Goal: Task Accomplishment & Management: Use online tool/utility

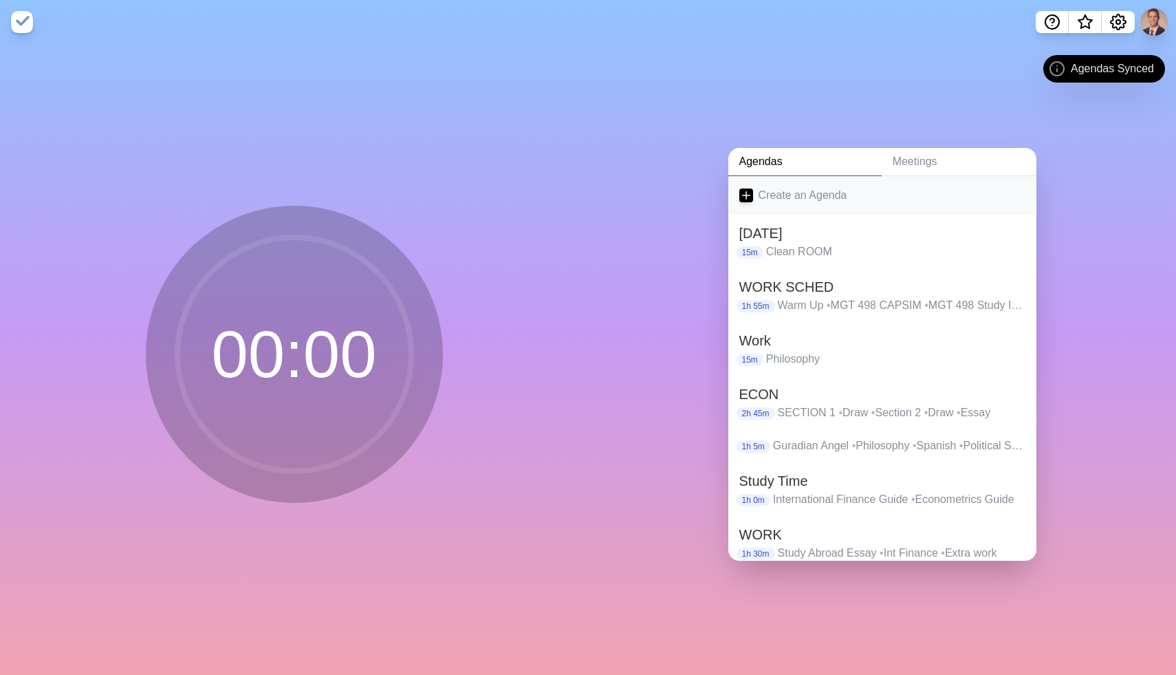
click at [777, 195] on link "Create an Agenda" at bounding box center [882, 195] width 308 height 39
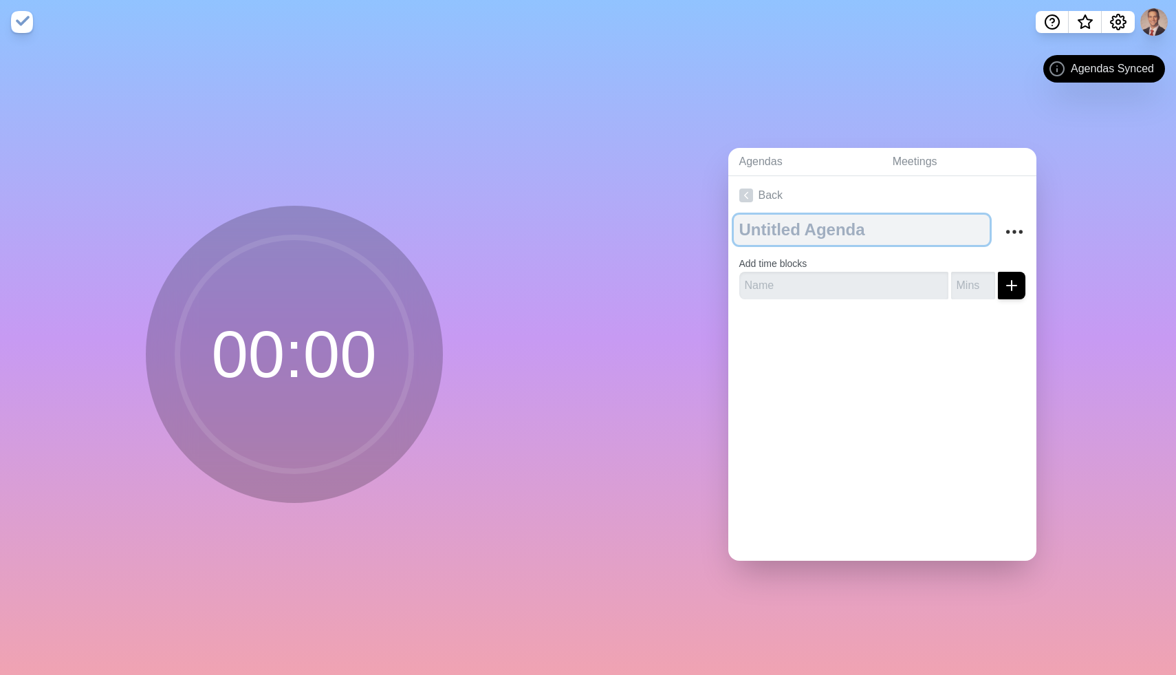
click at [771, 230] on textarea at bounding box center [862, 230] width 256 height 30
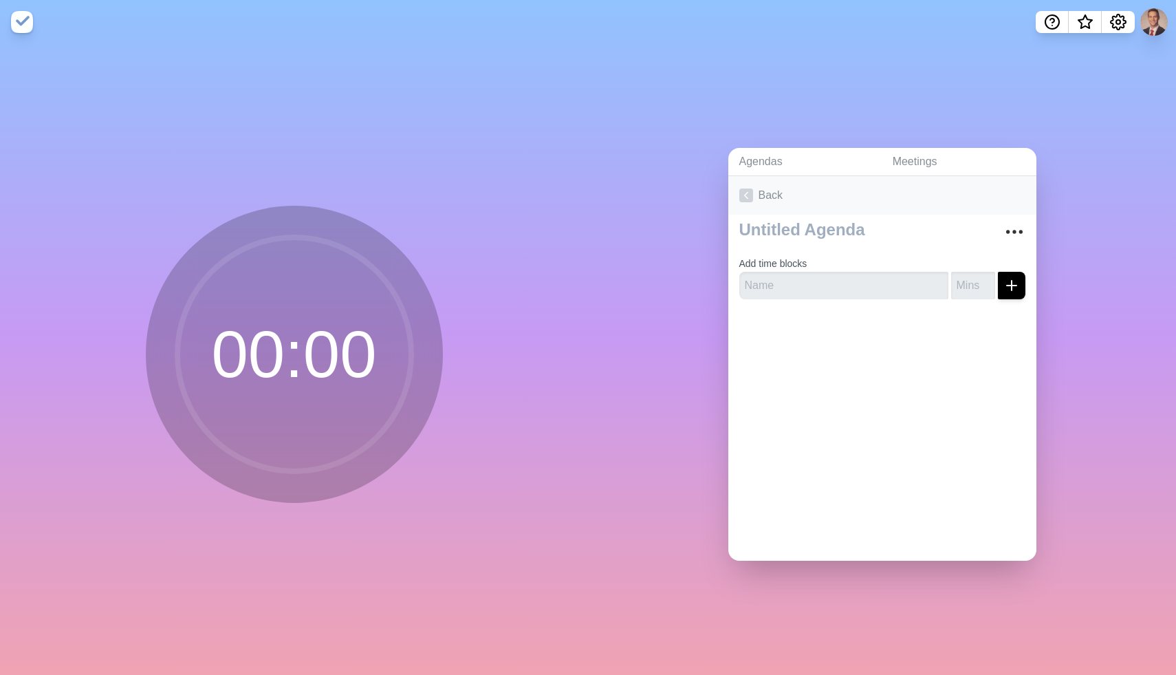
click at [752, 202] on link "Back" at bounding box center [882, 195] width 308 height 39
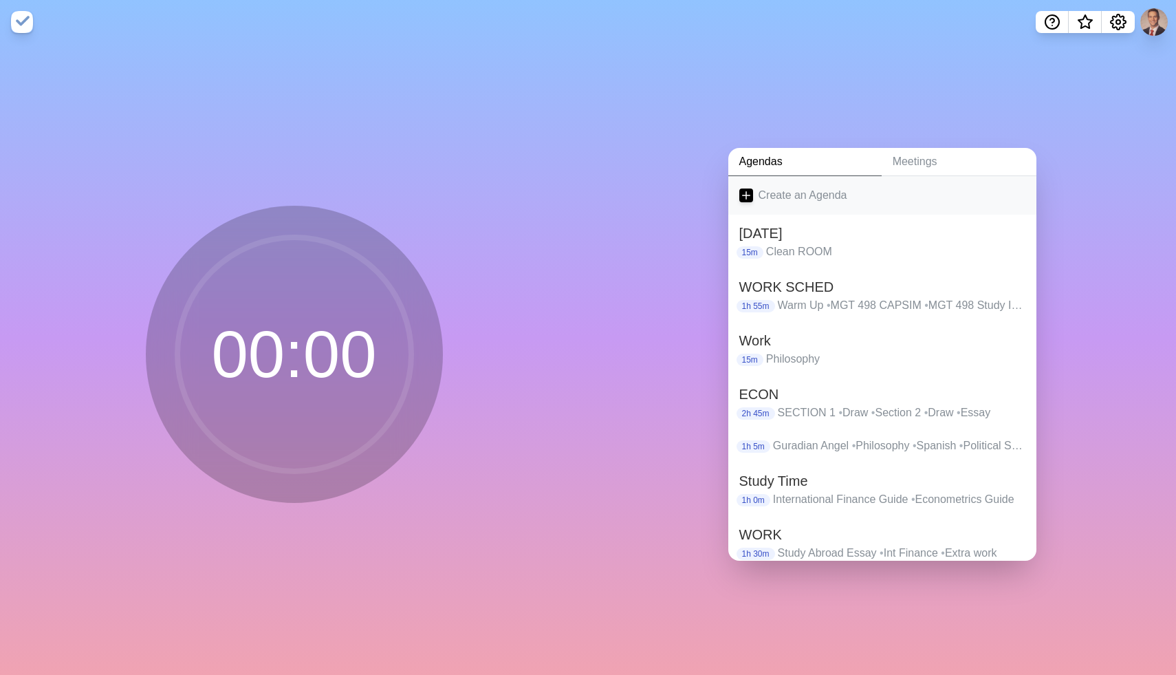
click at [858, 193] on link "Create an Agenda" at bounding box center [882, 195] width 308 height 39
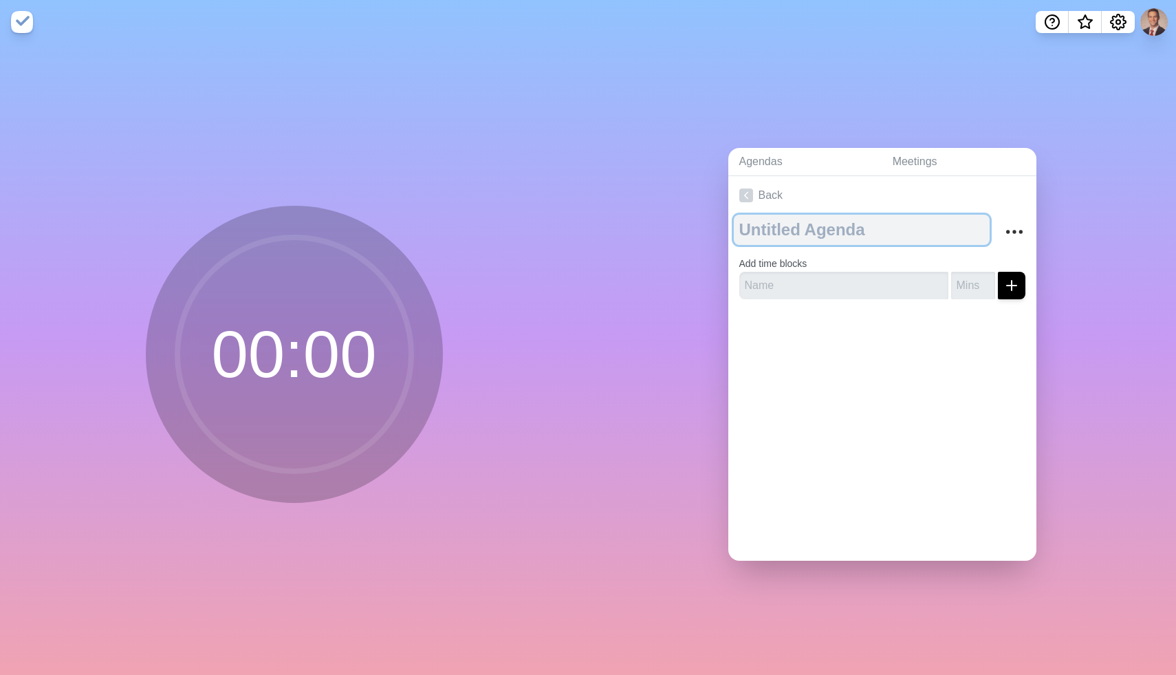
click at [825, 223] on textarea at bounding box center [862, 230] width 256 height 30
type textarea "DFER"
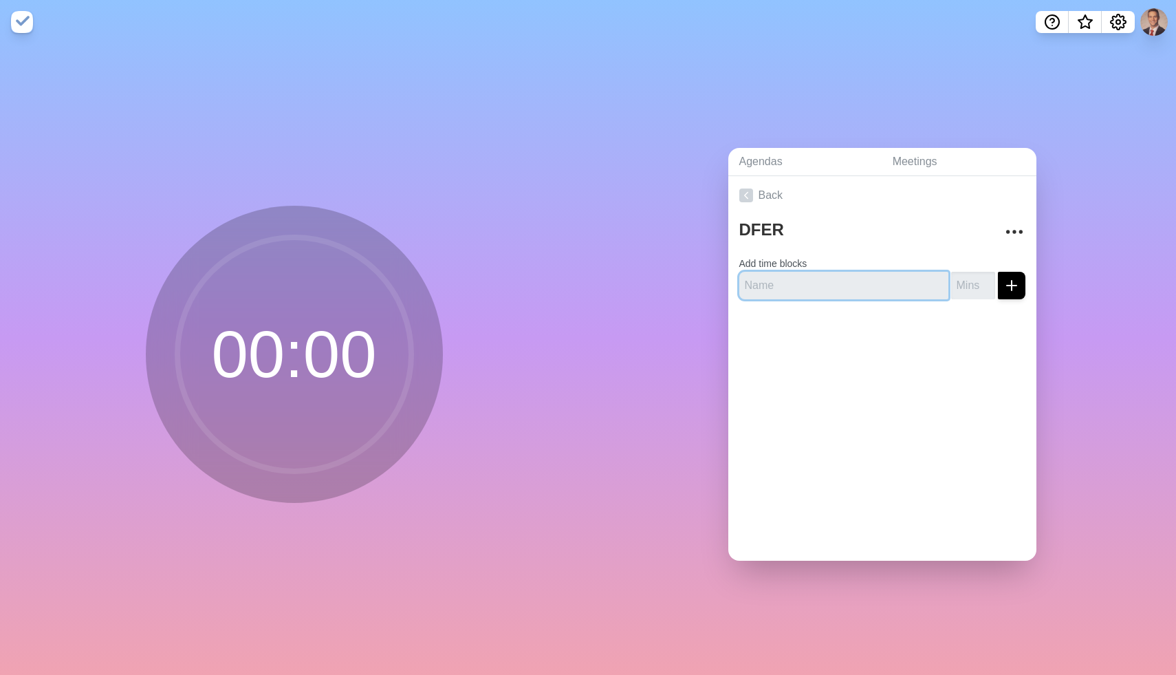
click at [828, 285] on input "text" at bounding box center [843, 286] width 209 height 28
type input "International Economics"
click at [970, 283] on input "number" at bounding box center [973, 286] width 44 height 28
type input "20"
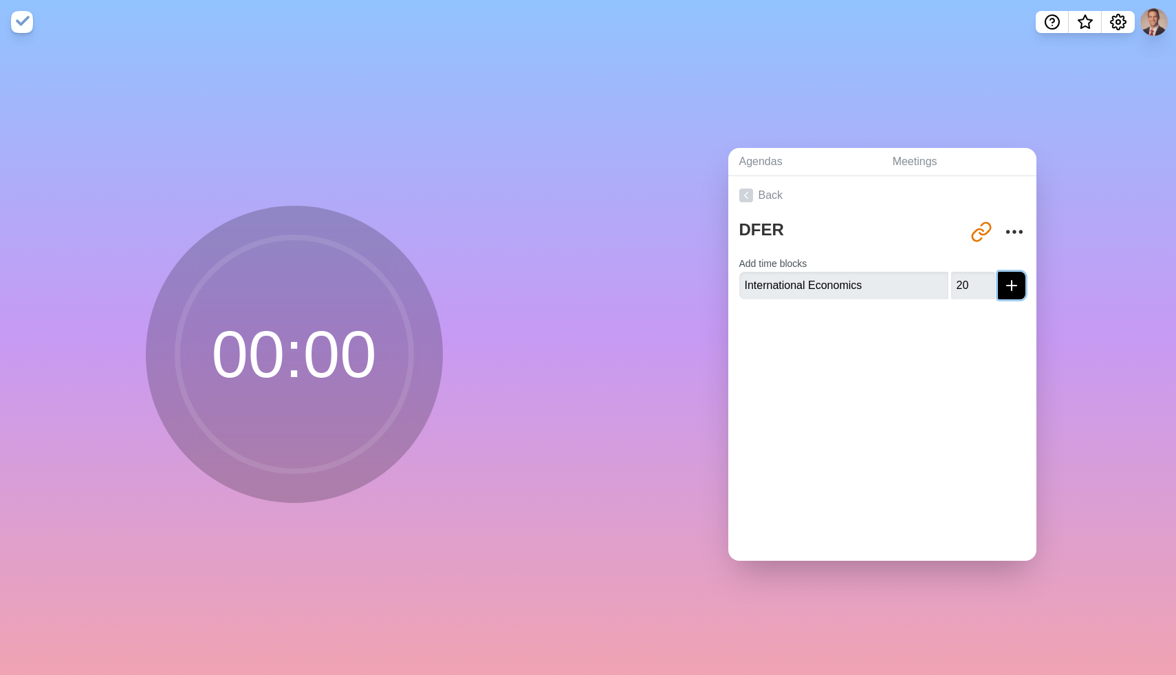
click at [1006, 279] on icon "submit" at bounding box center [1011, 285] width 17 height 17
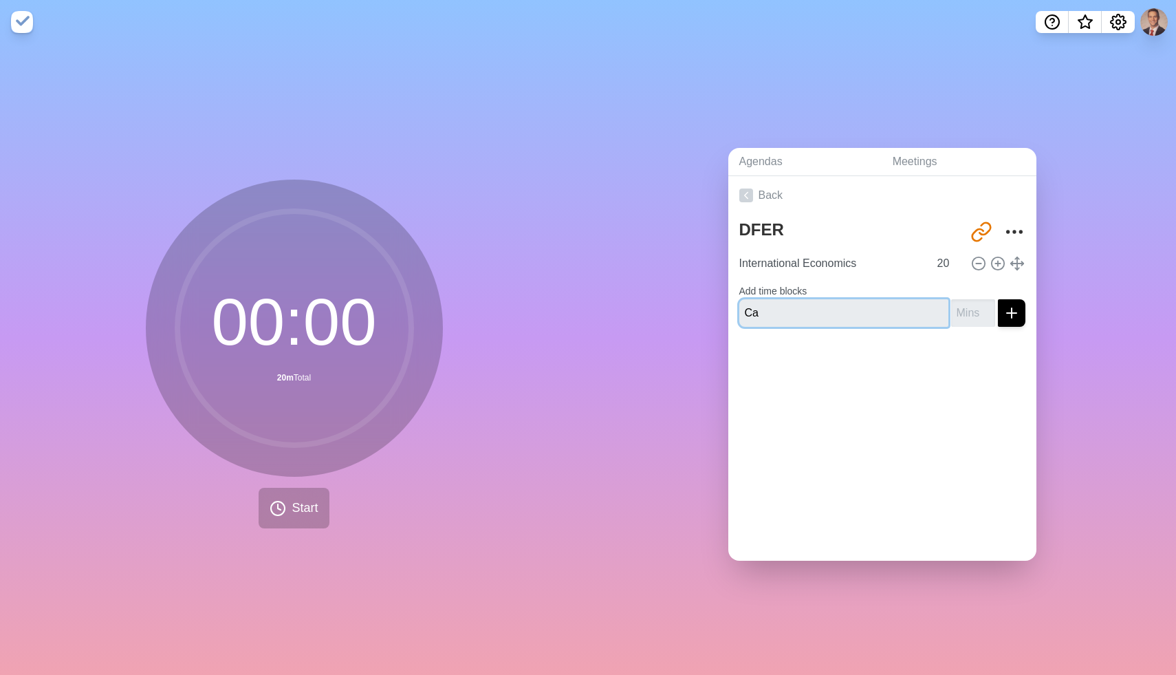
type input "C"
click at [945, 254] on input "20" at bounding box center [948, 264] width 33 height 28
click at [952, 263] on input "20" at bounding box center [948, 264] width 33 height 28
type input "2"
type input "45"
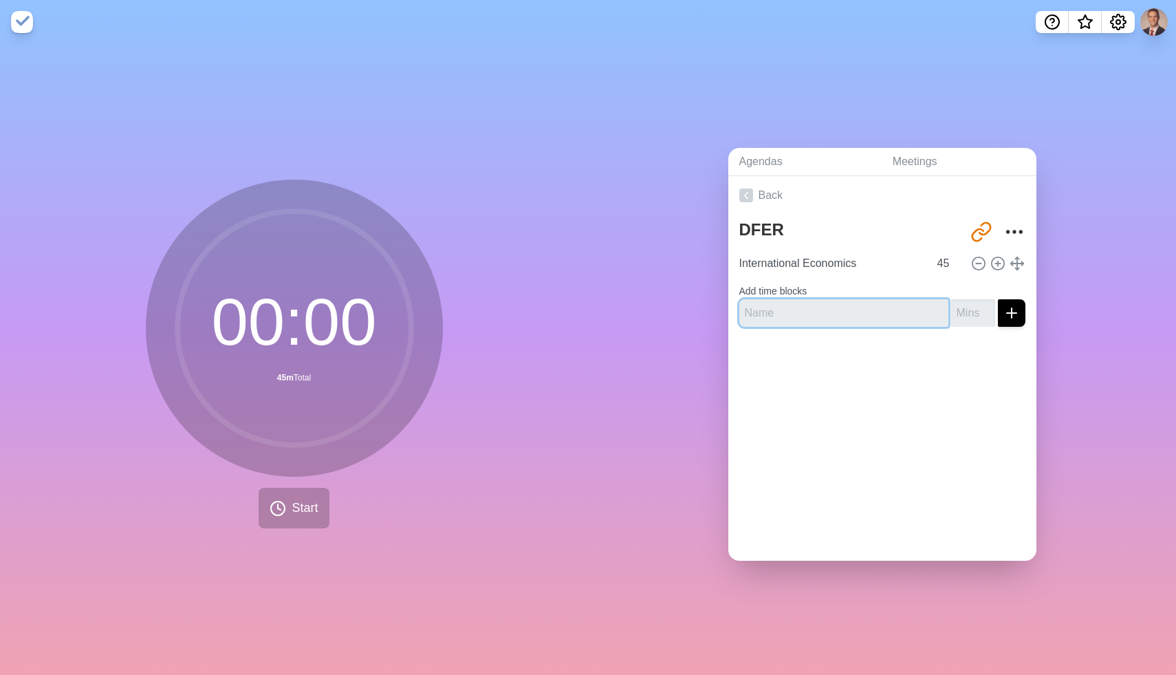
click at [862, 313] on input "text" at bounding box center [843, 313] width 209 height 28
type input "Capstone"
click at [963, 315] on input "number" at bounding box center [973, 313] width 44 height 28
drag, startPoint x: 893, startPoint y: 305, endPoint x: 712, endPoint y: 313, distance: 181.7
click at [712, 312] on div "Agendas Meetings Back DFER [URL][DOMAIN_NAME] International Economics 45 Add ti…" at bounding box center [882, 359] width 588 height 631
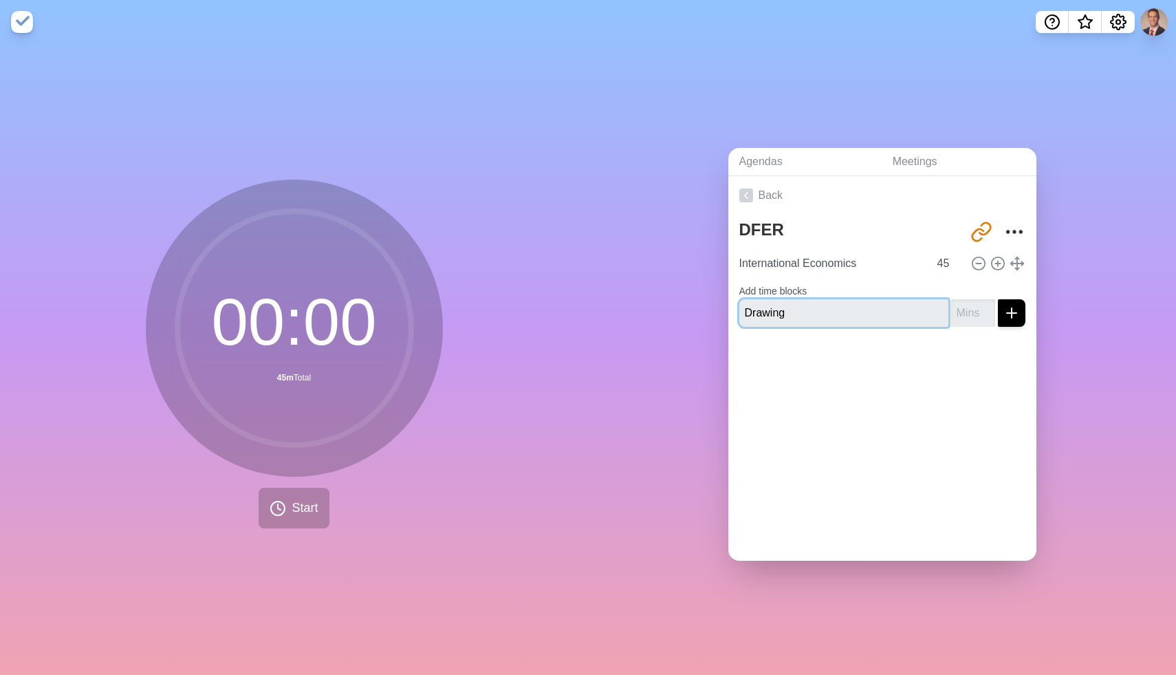
type input "Drawing"
click at [964, 318] on input "number" at bounding box center [973, 313] width 44 height 28
type input "30"
click at [1017, 305] on icon "submit" at bounding box center [1011, 313] width 17 height 17
click at [829, 325] on input "text" at bounding box center [843, 324] width 209 height 28
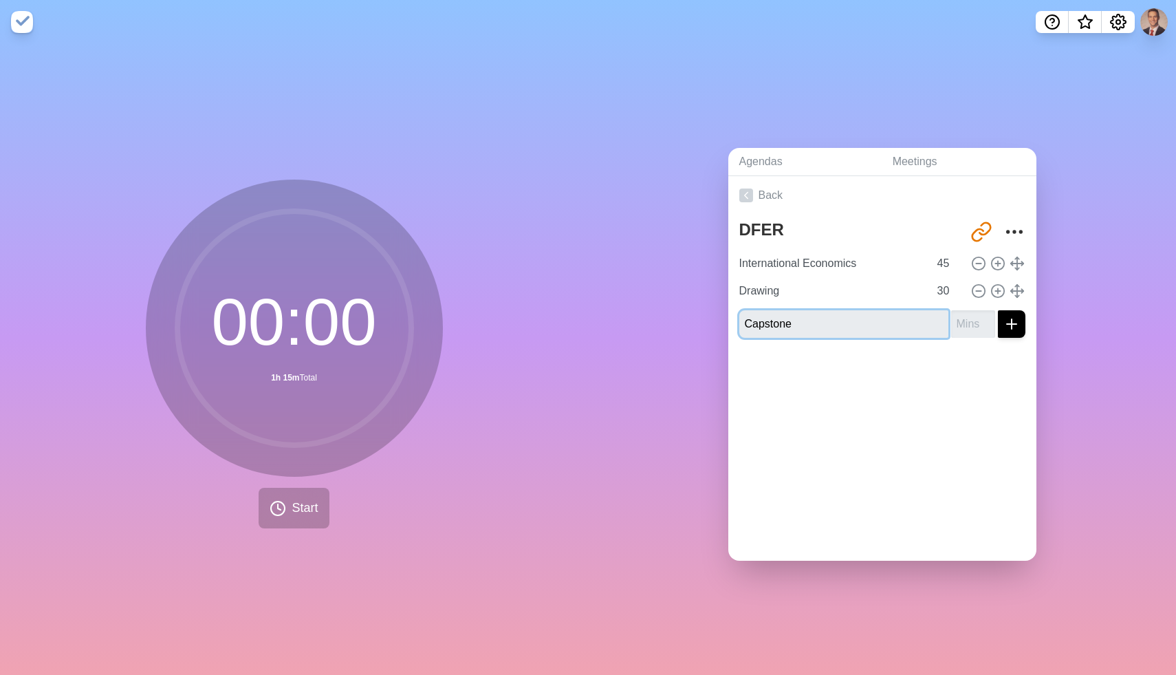
drag, startPoint x: 811, startPoint y: 324, endPoint x: 734, endPoint y: 323, distance: 77.0
click at [734, 323] on div "DFER [URL][DOMAIN_NAME] International Economics 45 Drawing 30 Capstone" at bounding box center [882, 282] width 308 height 134
type input "Capstone"
click at [974, 327] on input "number" at bounding box center [973, 324] width 44 height 28
type input "45"
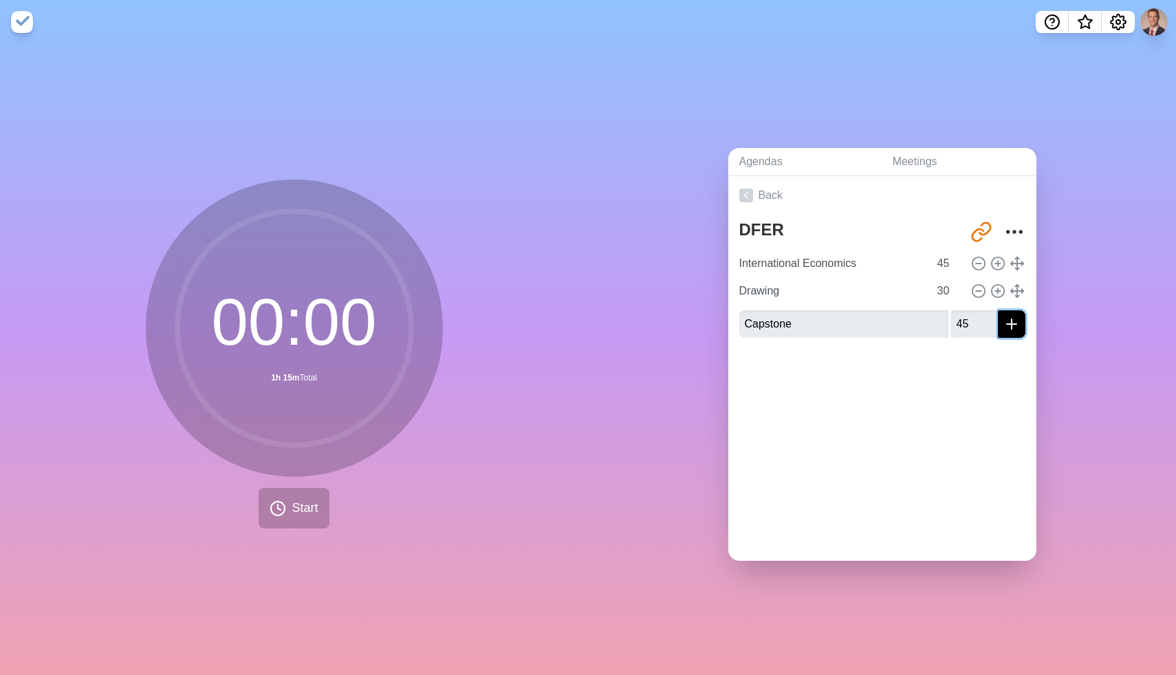
click at [1007, 327] on icon "submit" at bounding box center [1011, 324] width 17 height 17
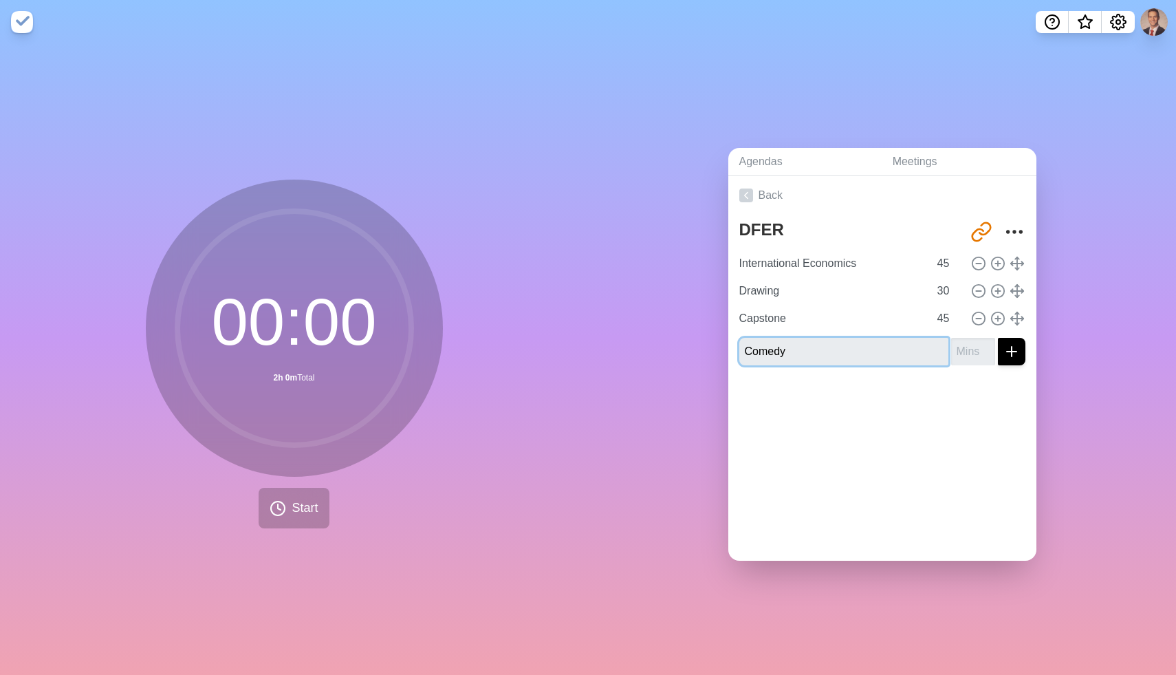
type input "Comedy"
click at [972, 358] on input "number" at bounding box center [973, 352] width 44 height 28
type input "30"
click at [1011, 352] on icon "submit" at bounding box center [1011, 351] width 17 height 17
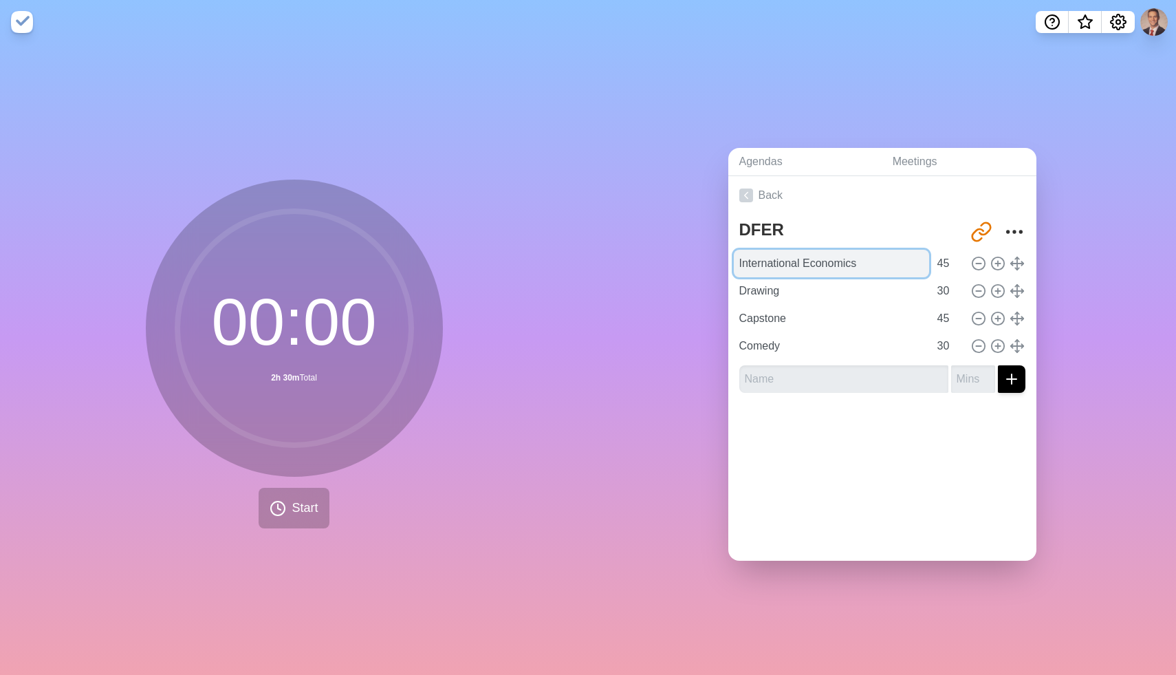
click at [785, 269] on input "International Economics" at bounding box center [831, 264] width 195 height 28
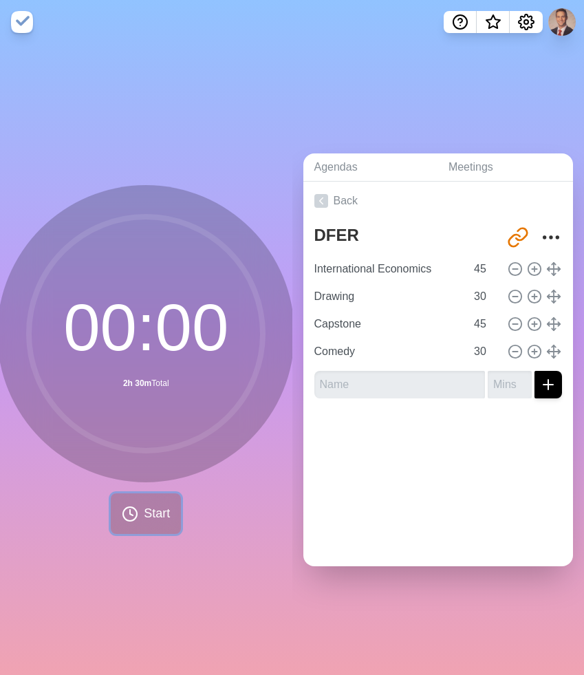
click at [148, 513] on span "Start" at bounding box center [157, 513] width 26 height 19
